Goal: Contribute content: Contribute content

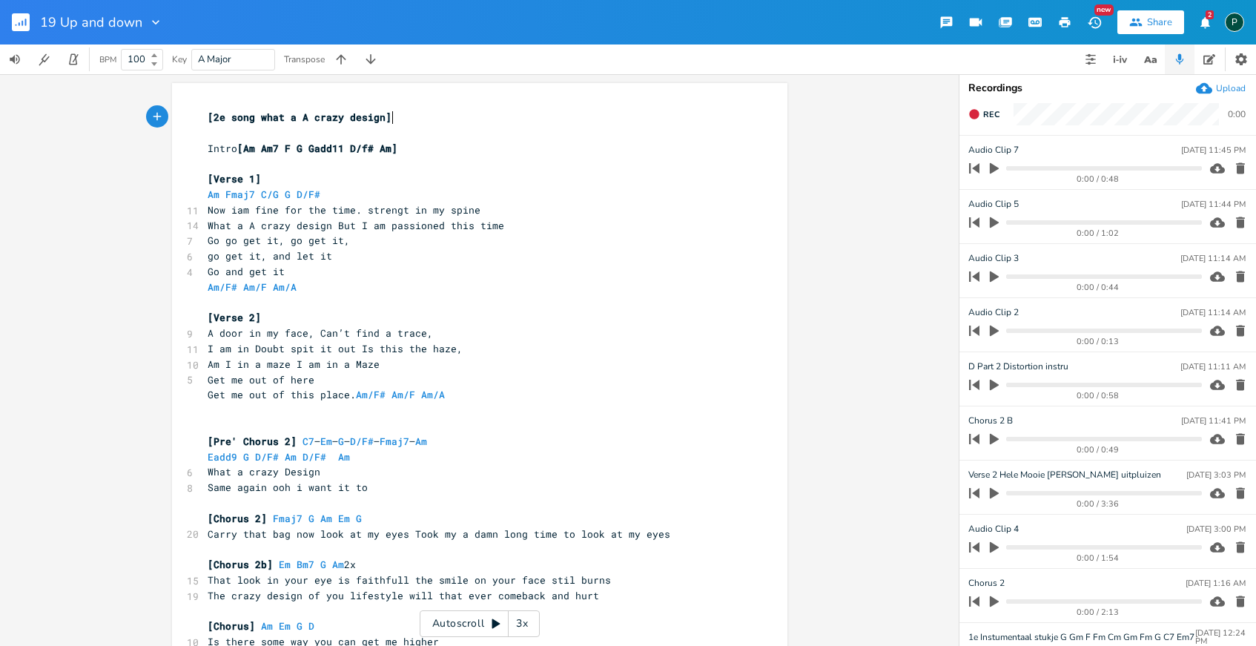
click at [995, 391] on div "0:00 / 0:58" at bounding box center [1098, 395] width 208 height 8
click at [991, 387] on icon "button" at bounding box center [994, 385] width 9 height 11
click at [991, 387] on icon "button" at bounding box center [994, 385] width 9 height 10
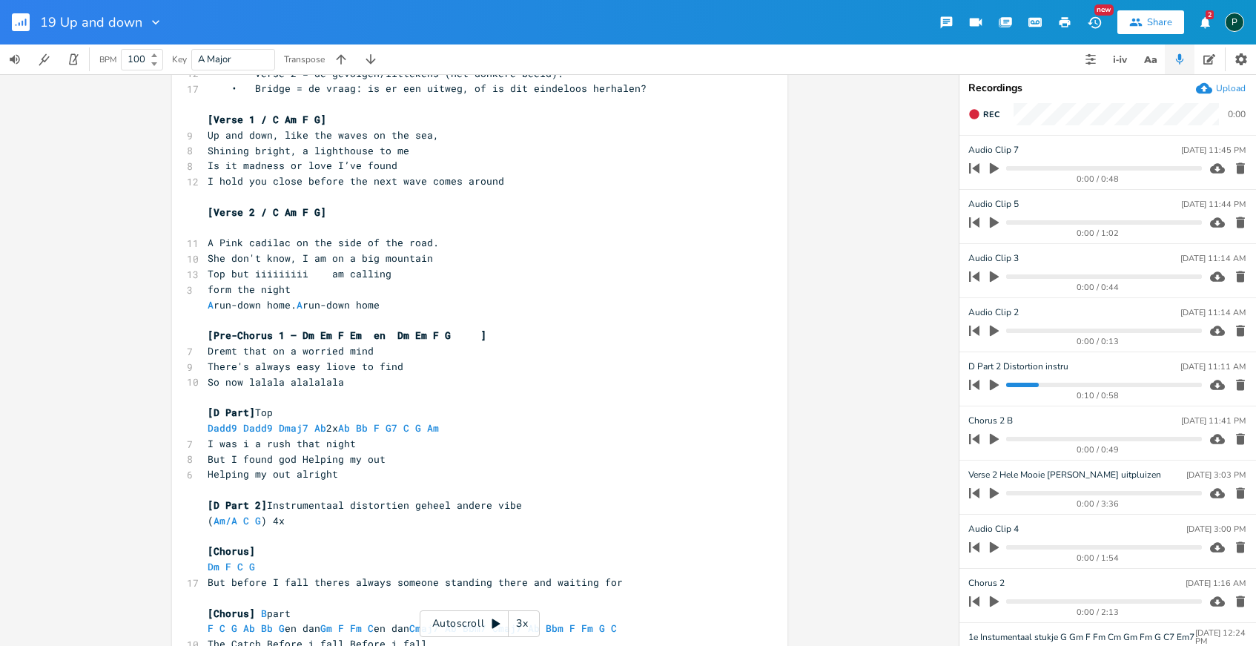
scroll to position [681, 0]
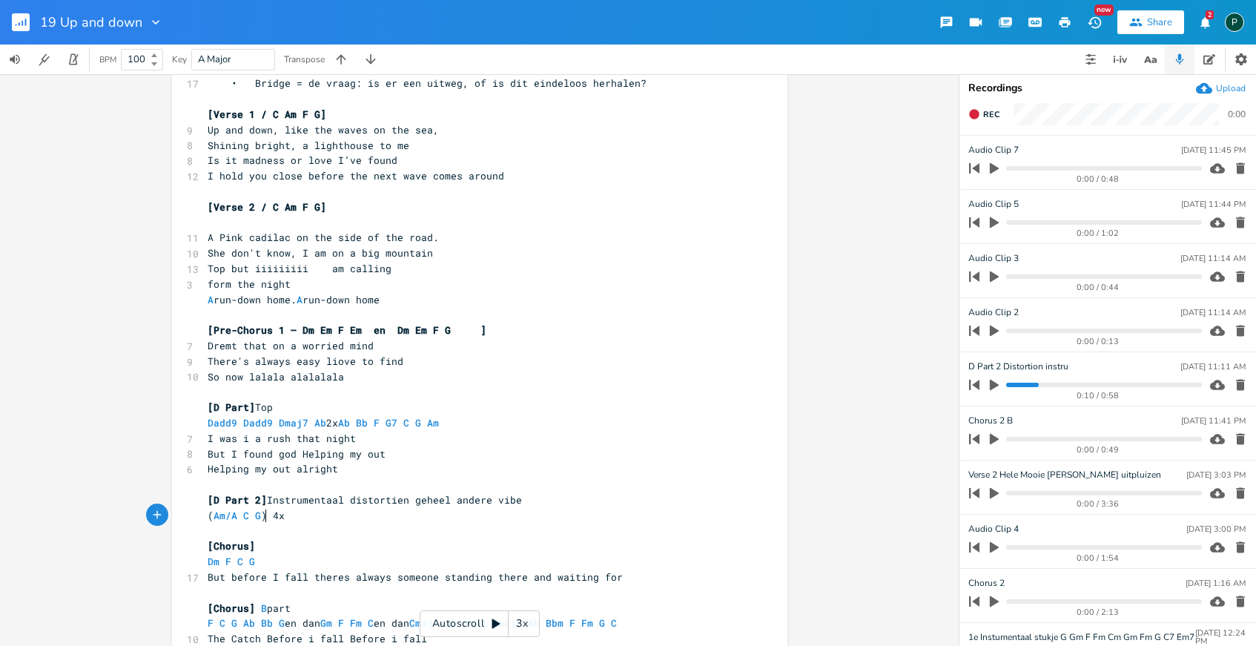
click at [260, 515] on span "( Am/A C G ) 4x" at bounding box center [246, 515] width 77 height 13
type textarea "Em G"
click at [363, 470] on pre "Helping my out alright" at bounding box center [472, 469] width 535 height 16
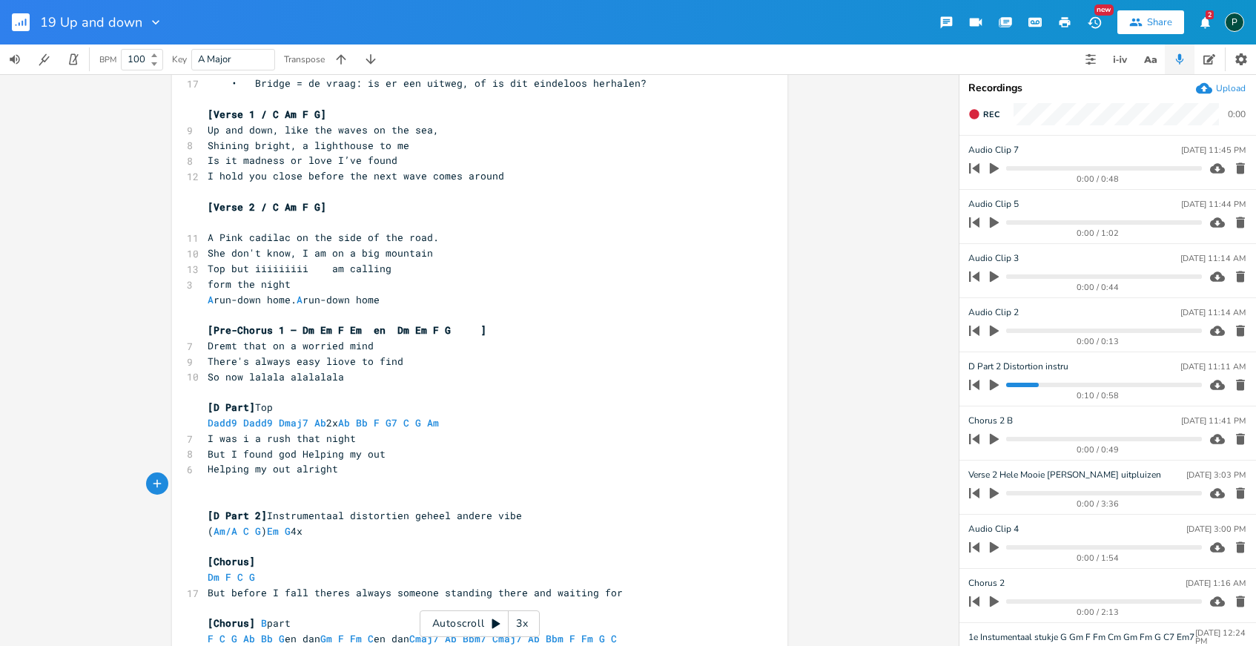
type textarea "I"
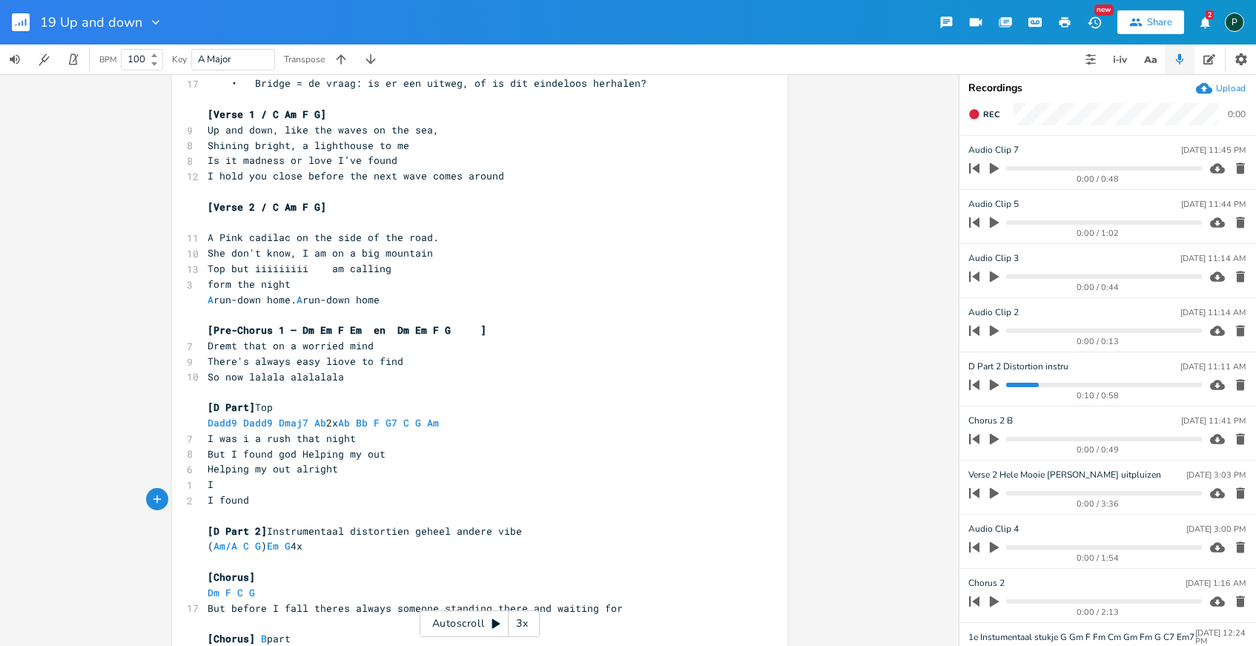
type textarea "I found j"
type textarea "I d"
type textarea "found all of you alrigth"
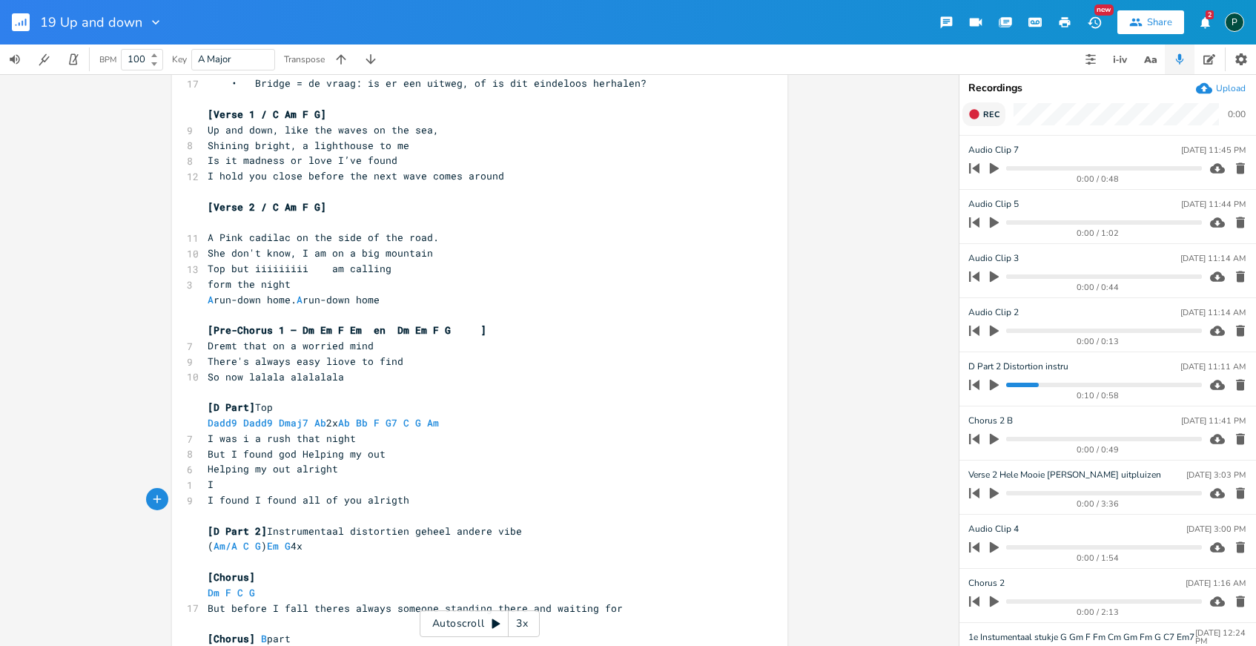
click at [983, 107] on button "Rec" at bounding box center [983, 114] width 43 height 24
click at [983, 107] on button "End" at bounding box center [984, 114] width 44 height 24
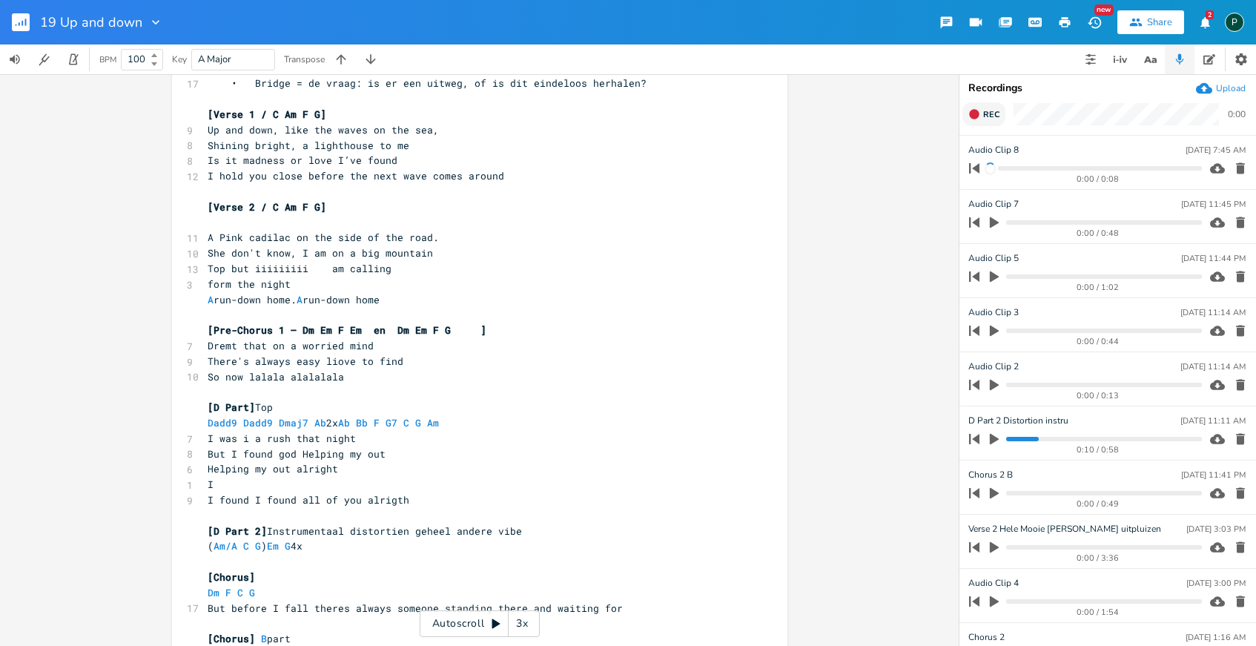
click at [982, 110] on button "Rec" at bounding box center [983, 114] width 43 height 24
click at [982, 110] on button "End" at bounding box center [984, 114] width 44 height 24
click at [982, 110] on button "Rec" at bounding box center [983, 114] width 43 height 24
click at [982, 110] on button "End" at bounding box center [984, 114] width 44 height 24
click at [982, 110] on button "Rec" at bounding box center [983, 114] width 43 height 24
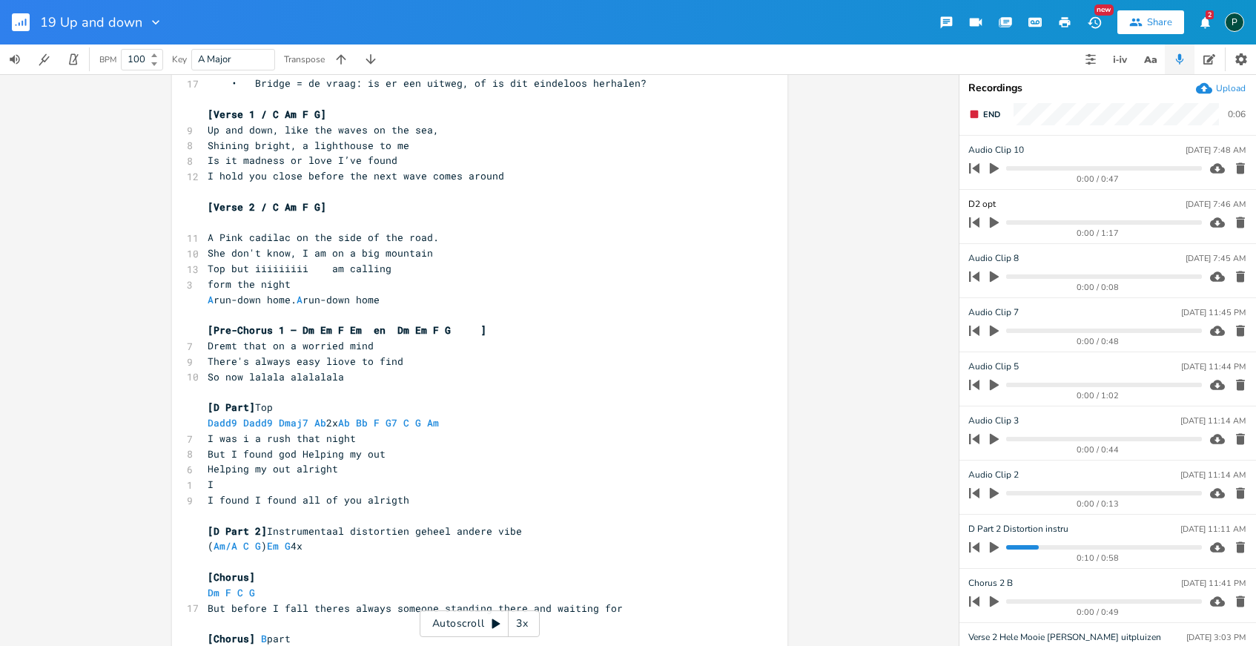
type input "D2 opt?"
click at [998, 250] on li "Audio Clip [DATE] 7:45 AM 0:00 / 0:08" at bounding box center [1107, 271] width 297 height 54
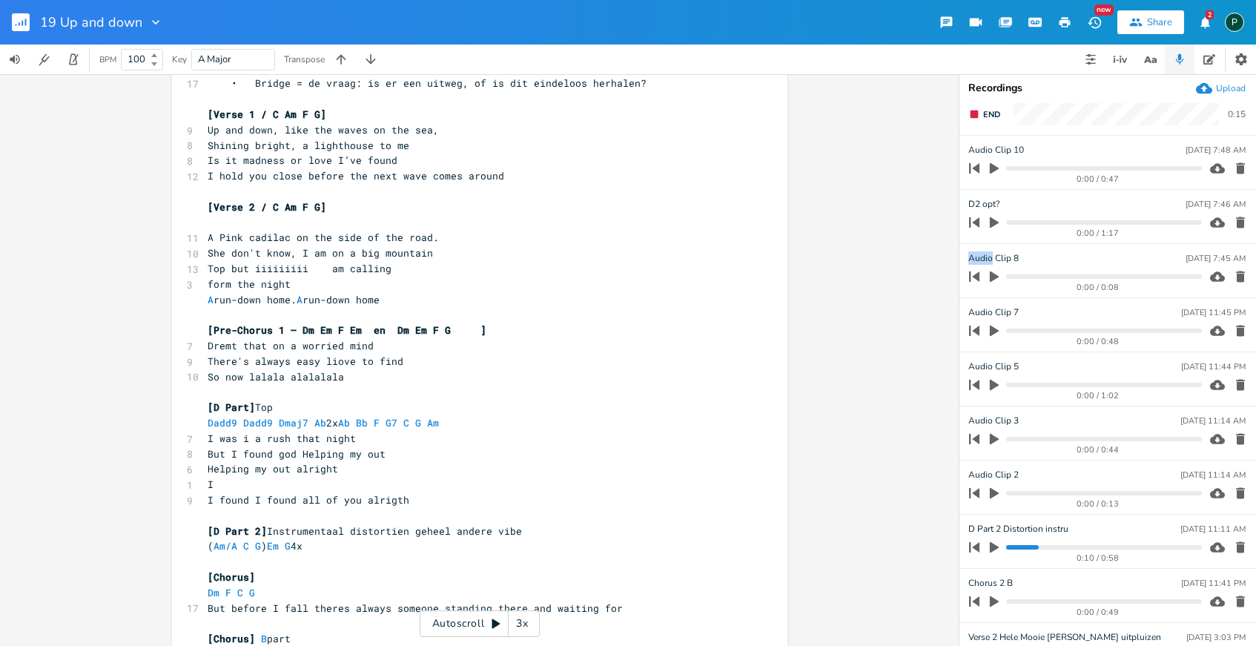
click at [998, 250] on li "Audio Clip [DATE] 7:45 AM 0:00 / 0:08" at bounding box center [1107, 271] width 297 height 54
type input "D2 opt?"
click at [990, 336] on icon "button" at bounding box center [994, 330] width 13 height 13
click at [996, 330] on icon "button" at bounding box center [994, 330] width 9 height 10
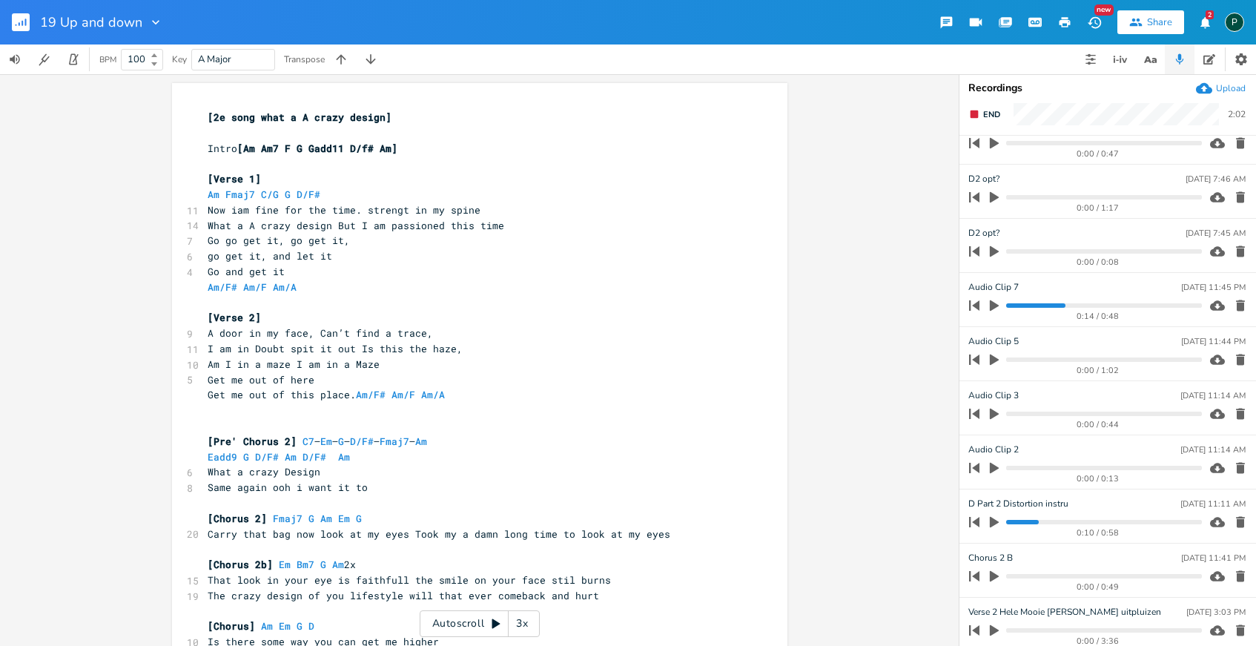
scroll to position [19, 0]
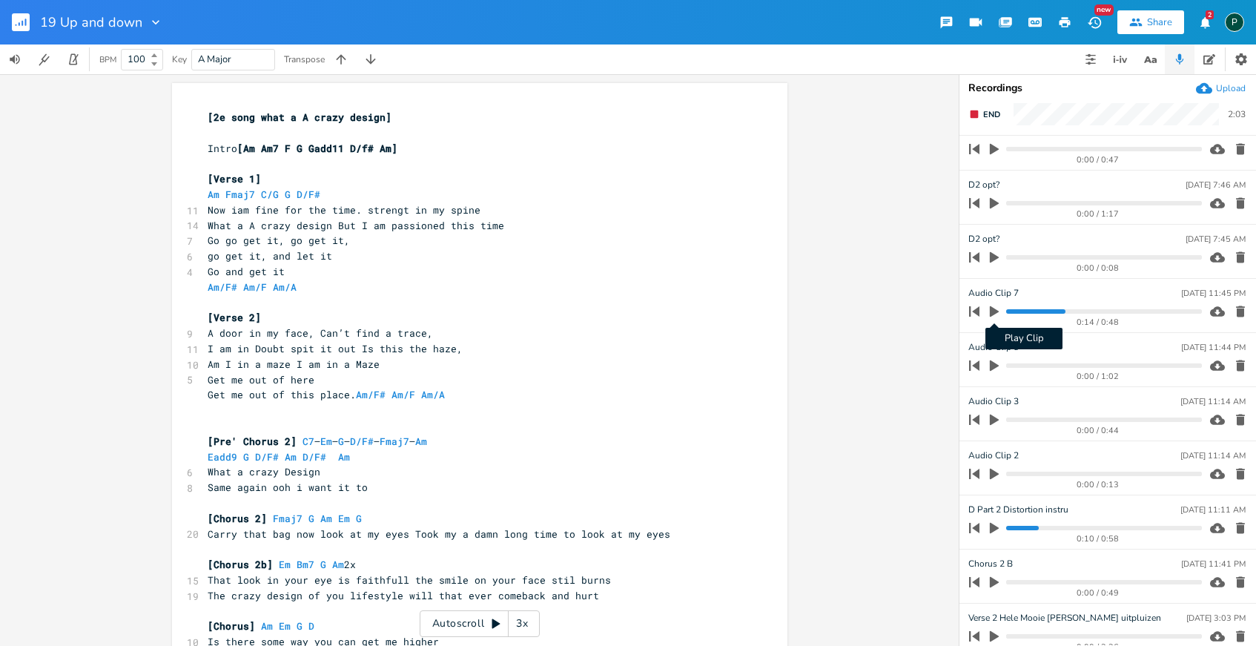
click at [993, 311] on icon "button" at bounding box center [994, 311] width 9 height 11
click at [1017, 311] on progress at bounding box center [1103, 311] width 195 height 4
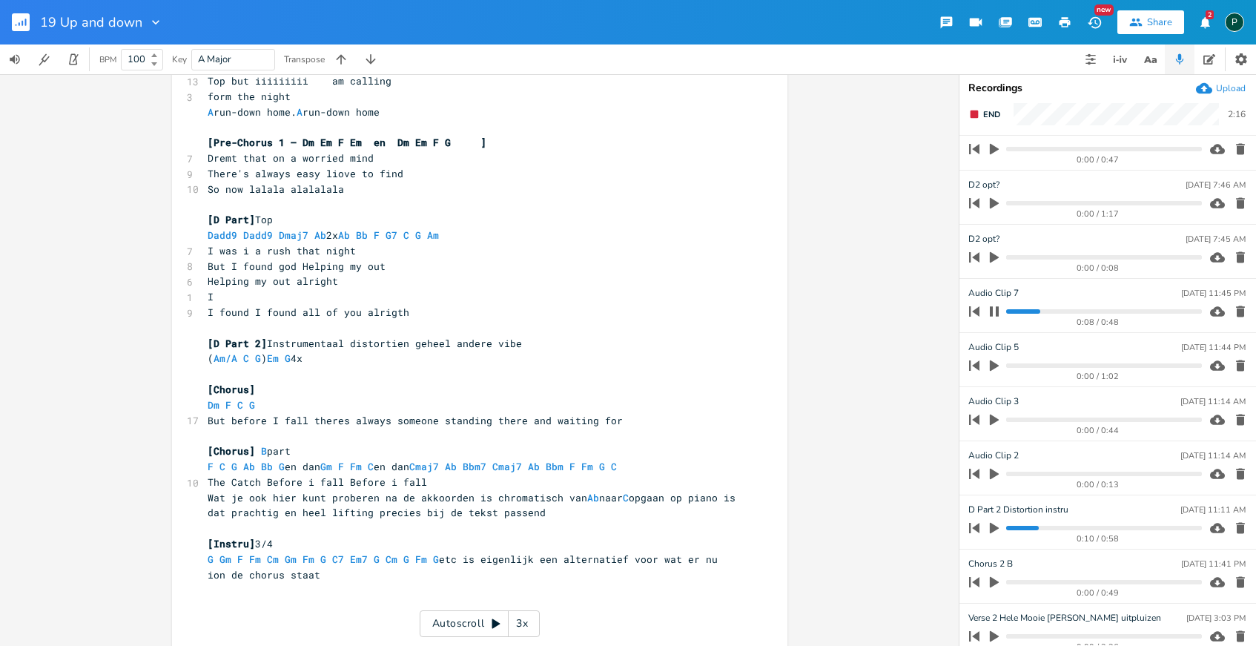
scroll to position [876, 0]
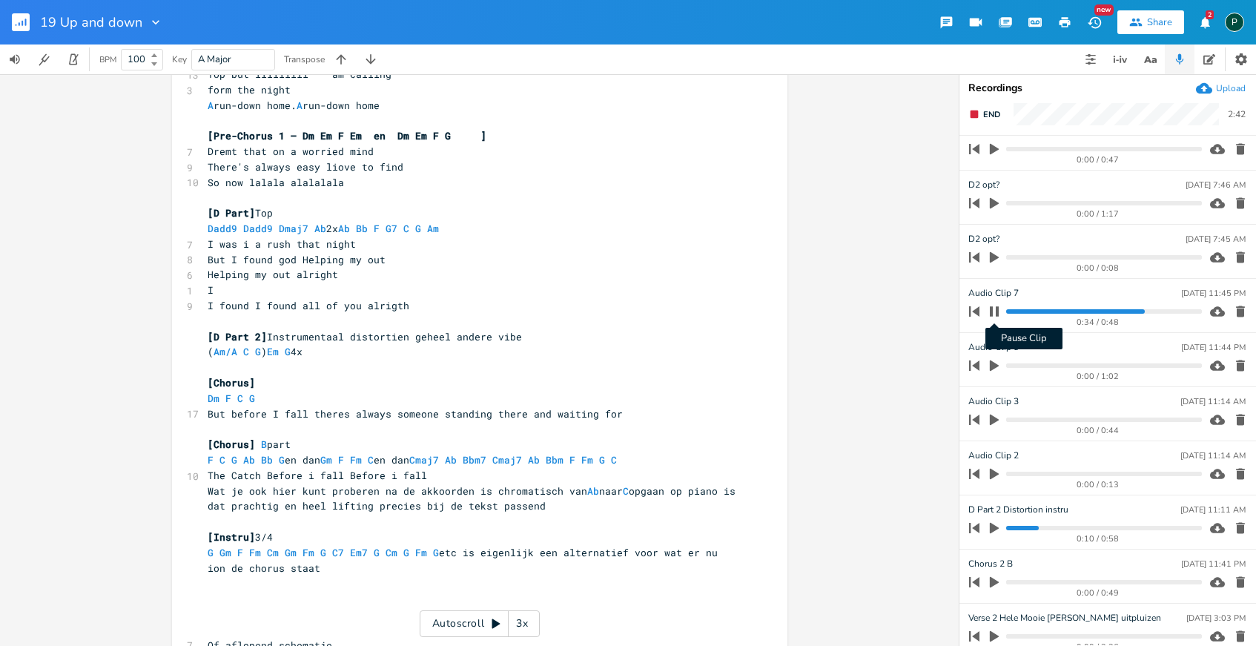
click at [997, 312] on icon "button" at bounding box center [994, 311] width 9 height 10
click at [1010, 311] on progress at bounding box center [1103, 311] width 195 height 4
click at [994, 310] on icon "button" at bounding box center [994, 311] width 9 height 11
click at [994, 312] on icon "button" at bounding box center [994, 311] width 12 height 12
click at [990, 363] on icon "button" at bounding box center [994, 365] width 9 height 11
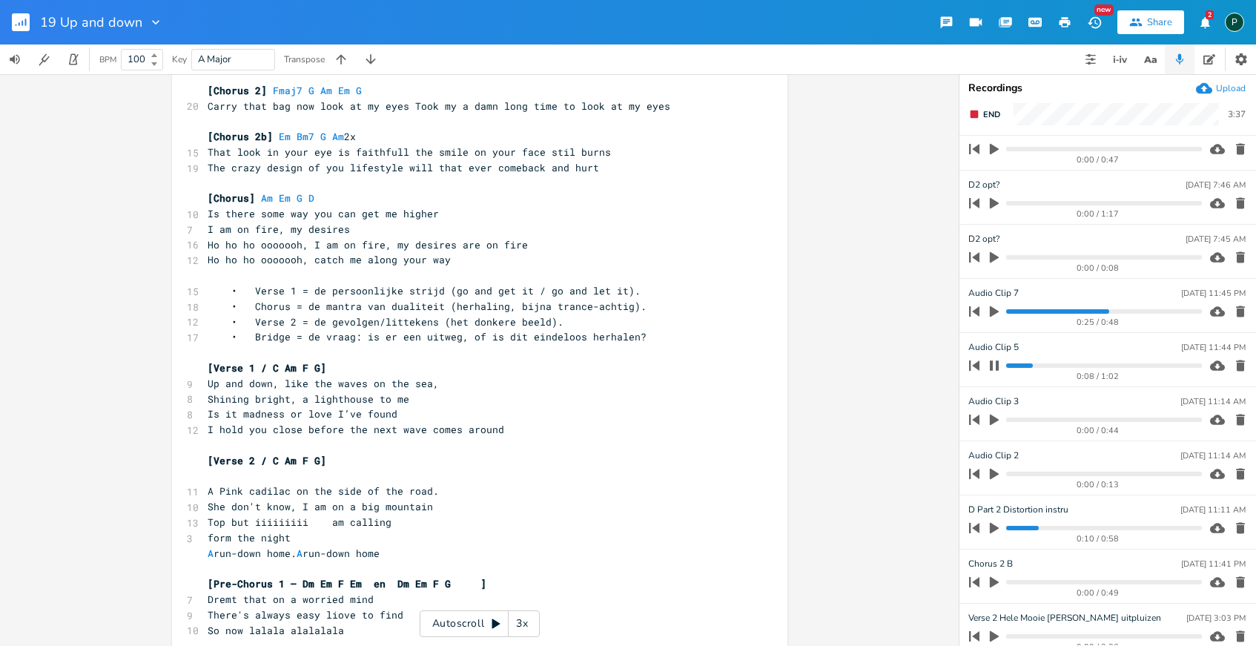
scroll to position [425, 0]
click at [995, 354] on button "button" at bounding box center [994, 366] width 19 height 24
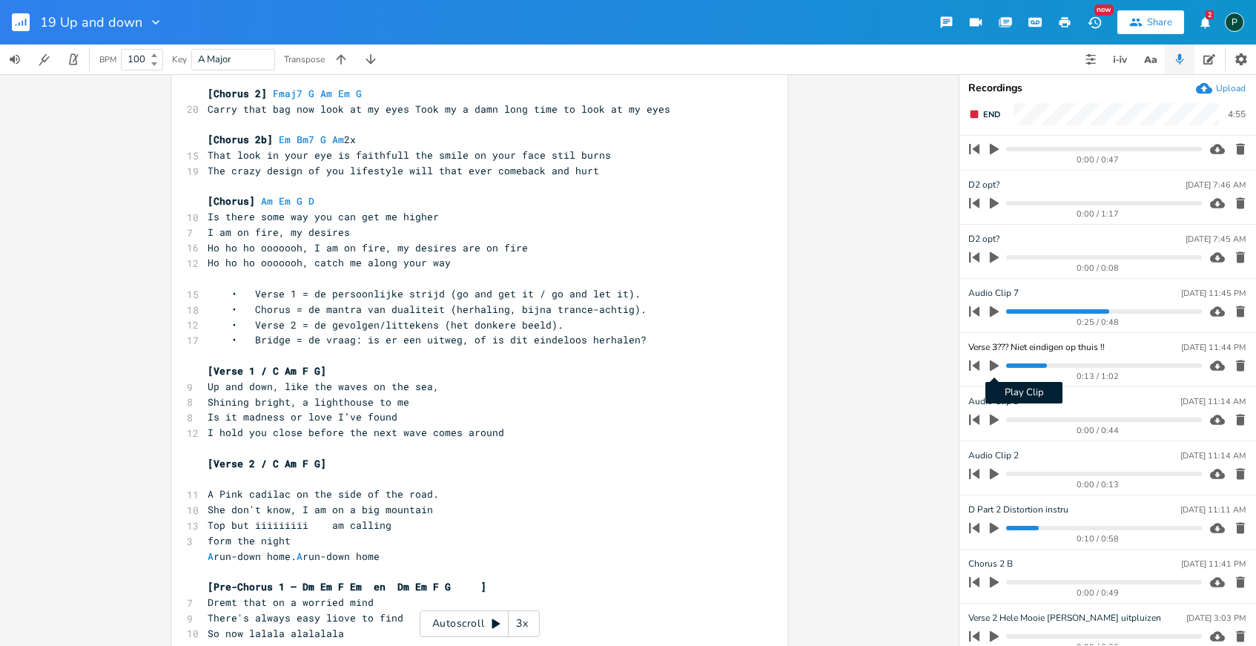
type input "Verse 3??? Niet eindigen op thuis !!!"
click at [882, 382] on div "found all of you alrigth xxxxxxxxxx [2e song what a A crazy design] ​ Intro [Am…" at bounding box center [479, 360] width 959 height 572
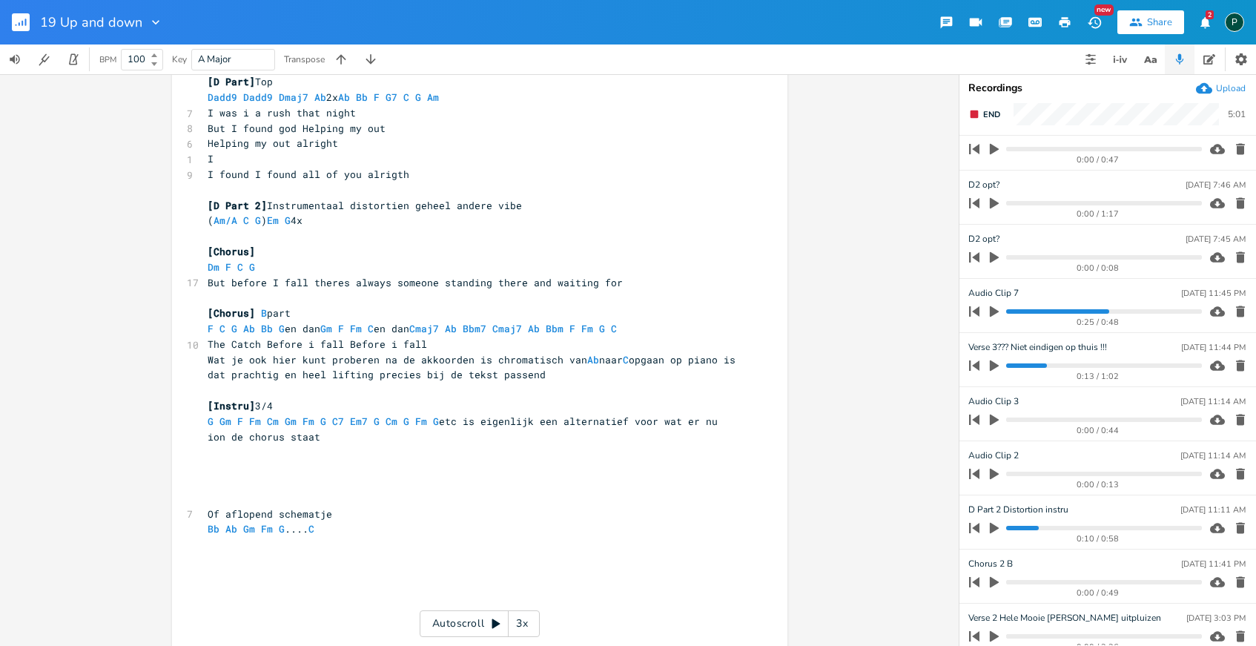
scroll to position [1004, 0]
